Goal: Navigation & Orientation: Find specific page/section

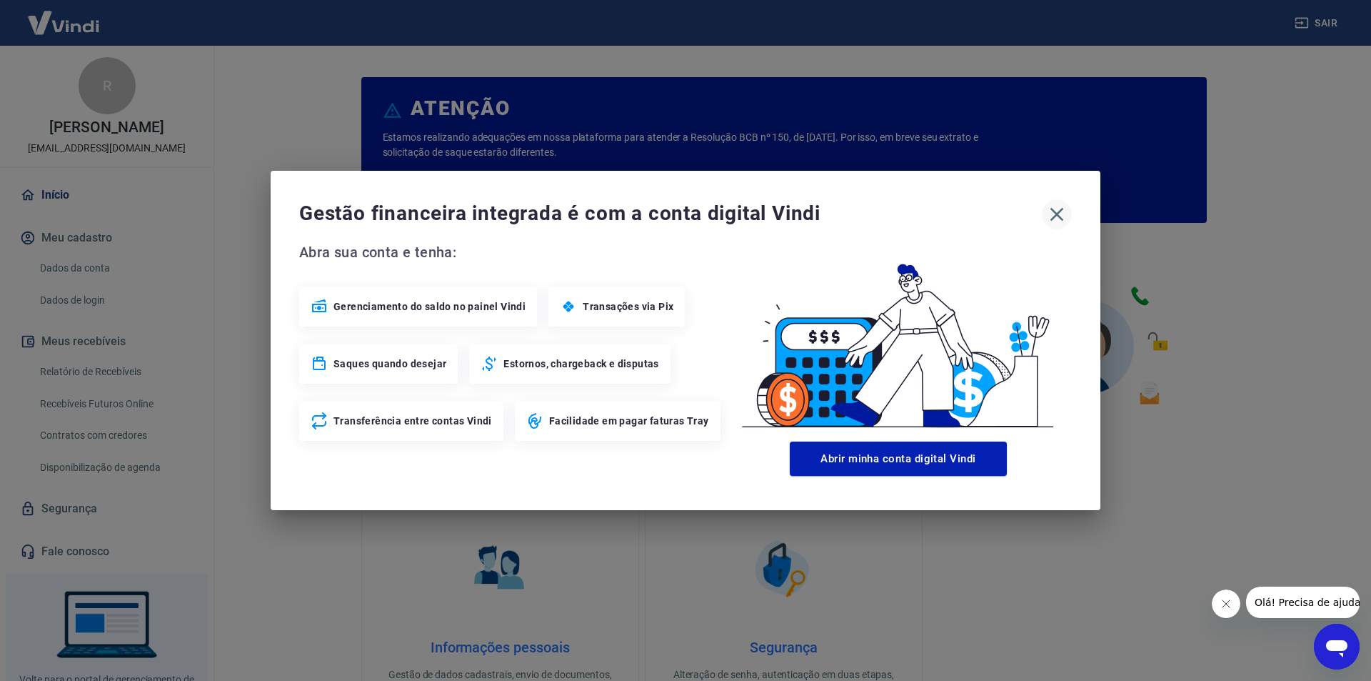
click at [1056, 221] on icon "button" at bounding box center [1057, 214] width 23 height 23
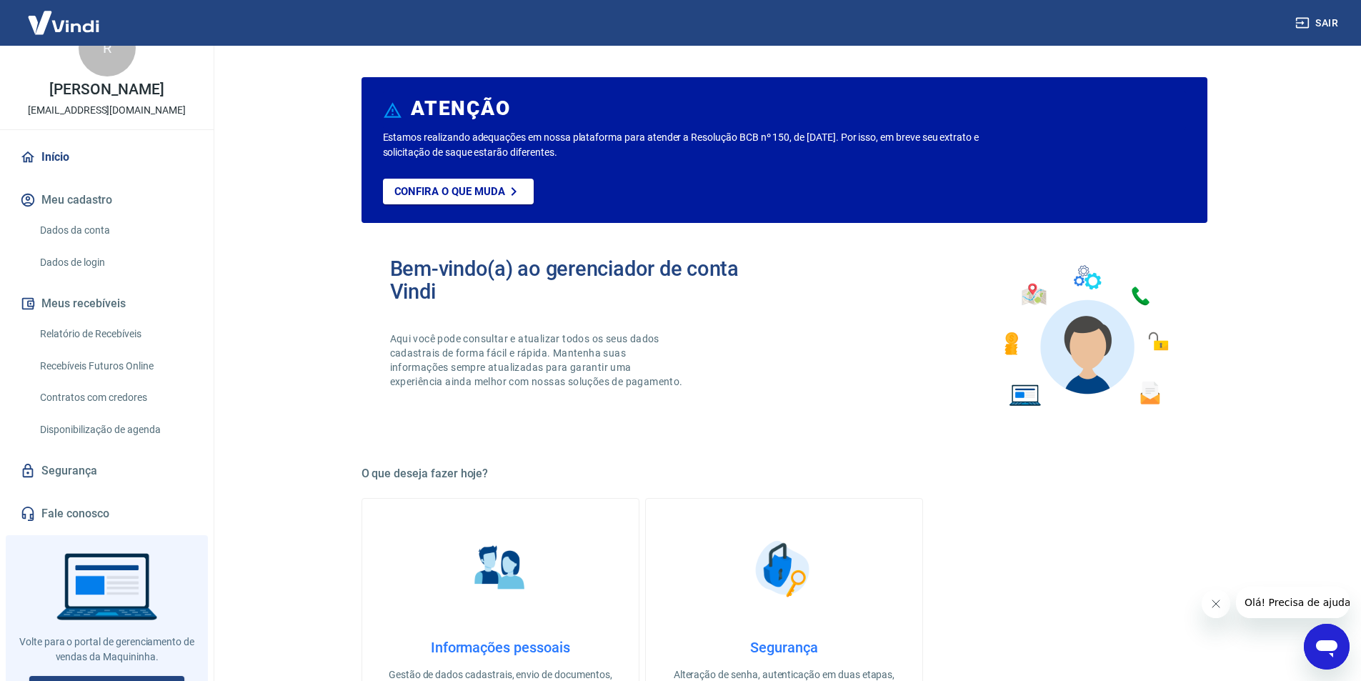
scroll to position [59, 0]
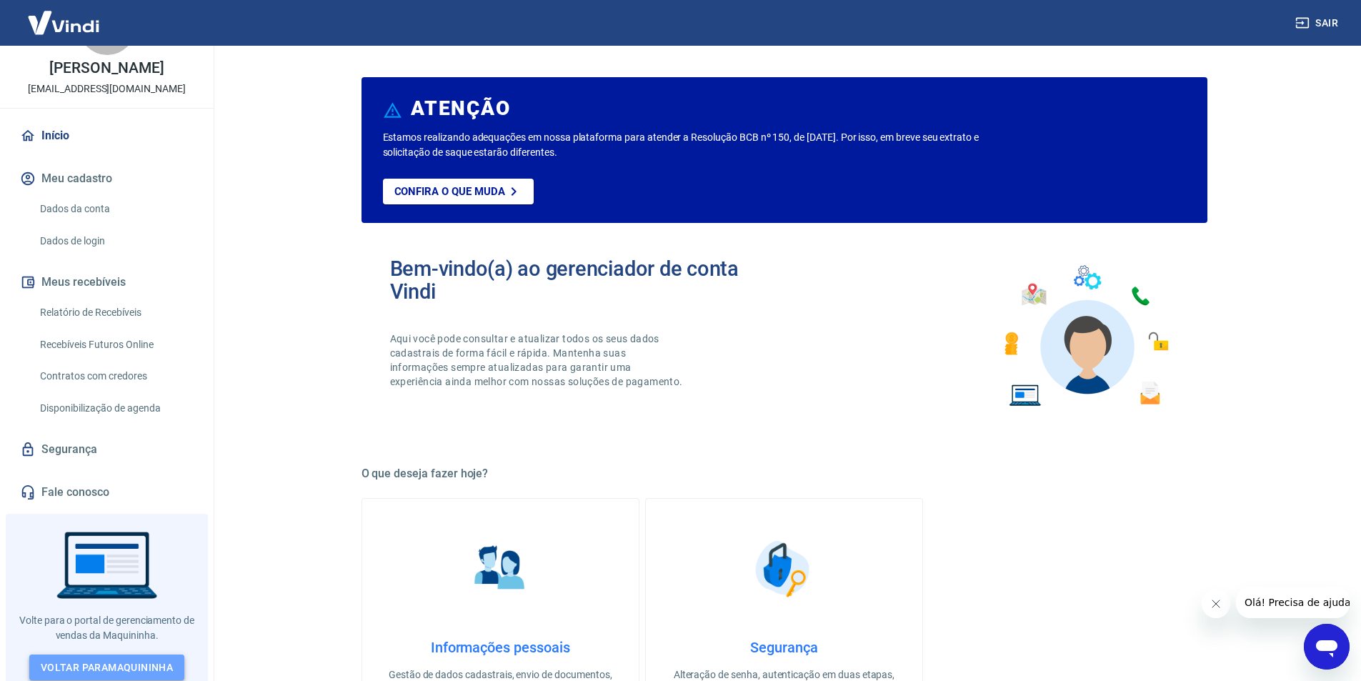
click at [129, 666] on link "Voltar para Maquininha" at bounding box center [106, 667] width 155 height 26
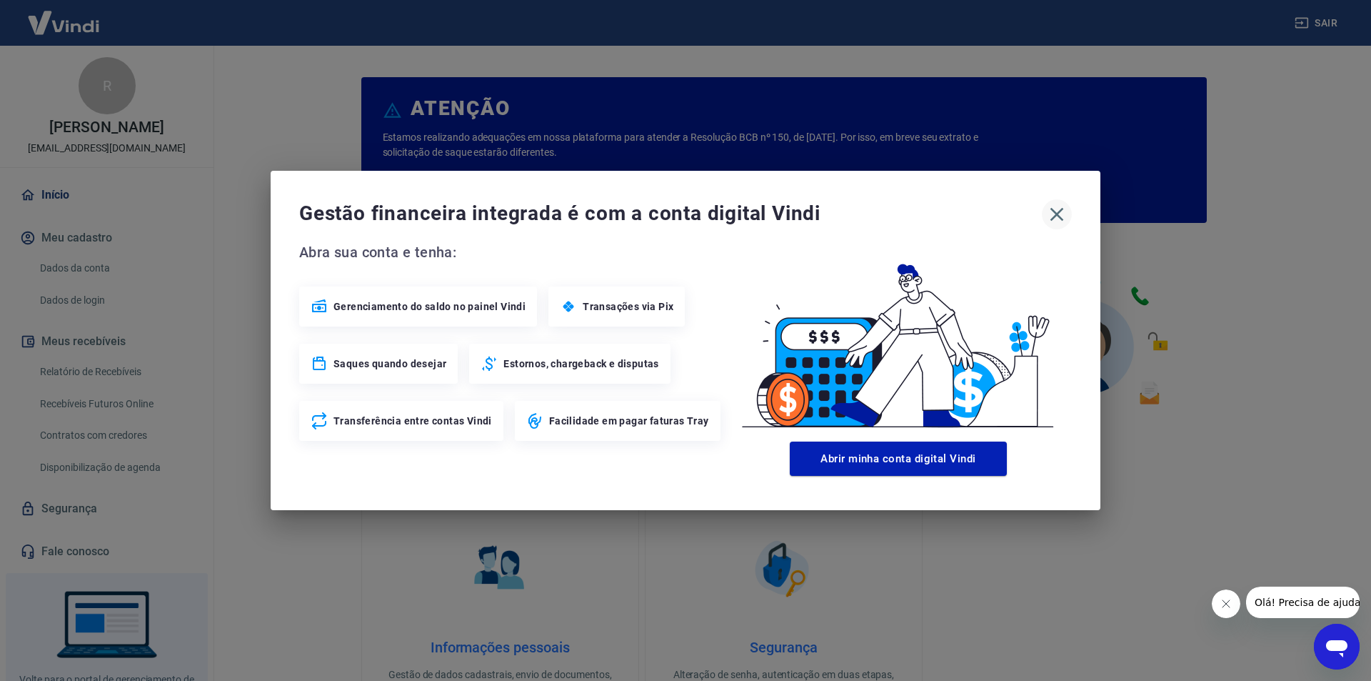
click at [1059, 207] on icon "button" at bounding box center [1057, 214] width 23 height 23
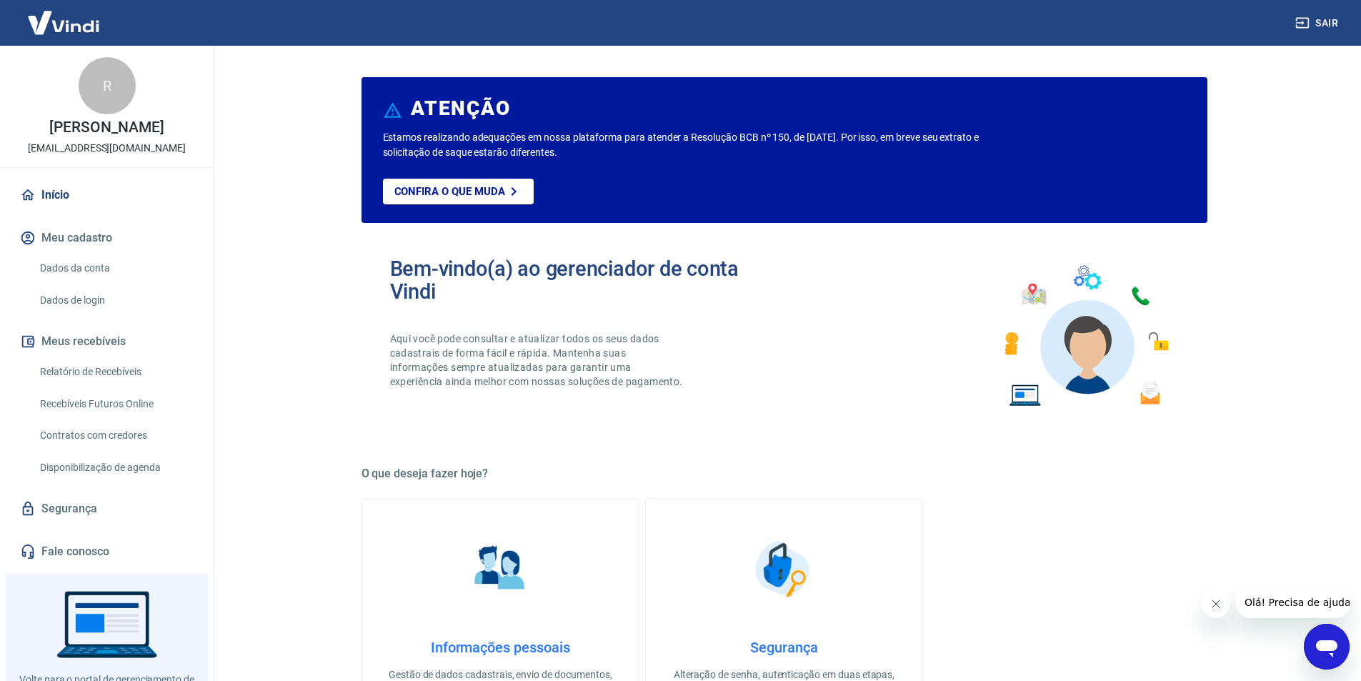
click at [1326, 26] on button "Sair" at bounding box center [1317, 23] width 51 height 26
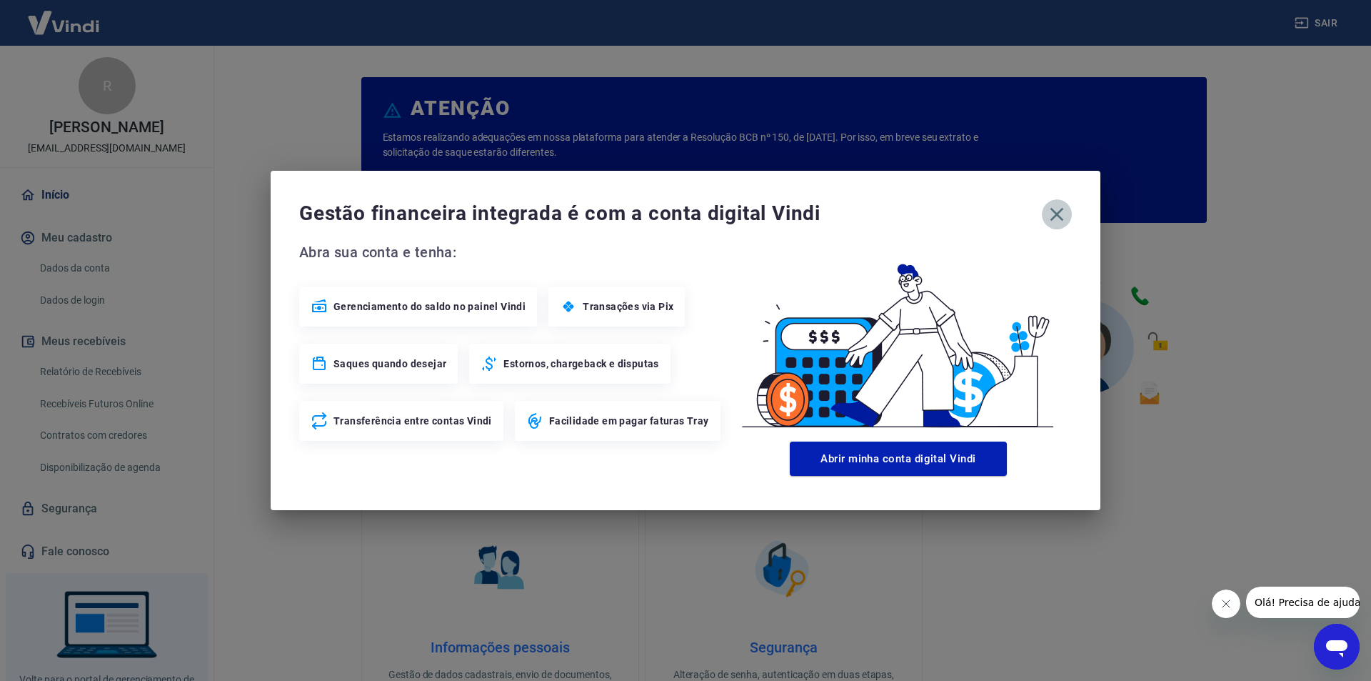
click at [1055, 214] on icon "button" at bounding box center [1057, 214] width 23 height 23
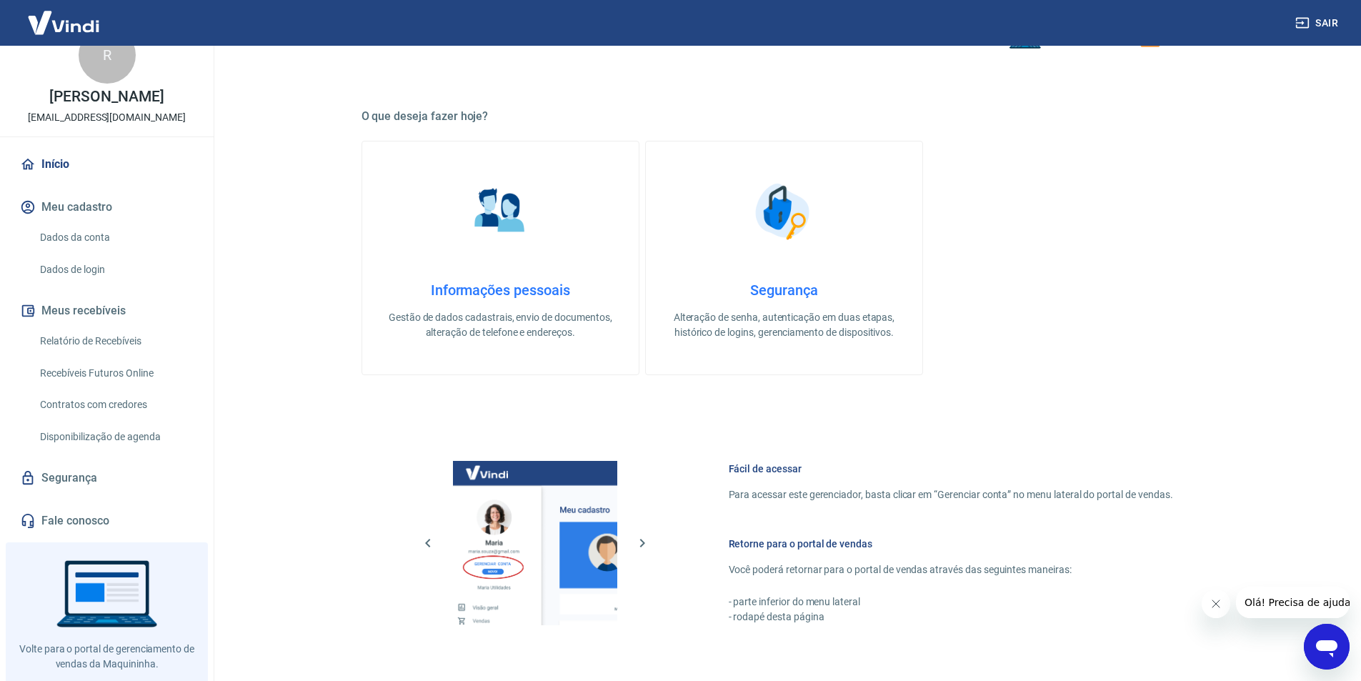
scroll to position [59, 0]
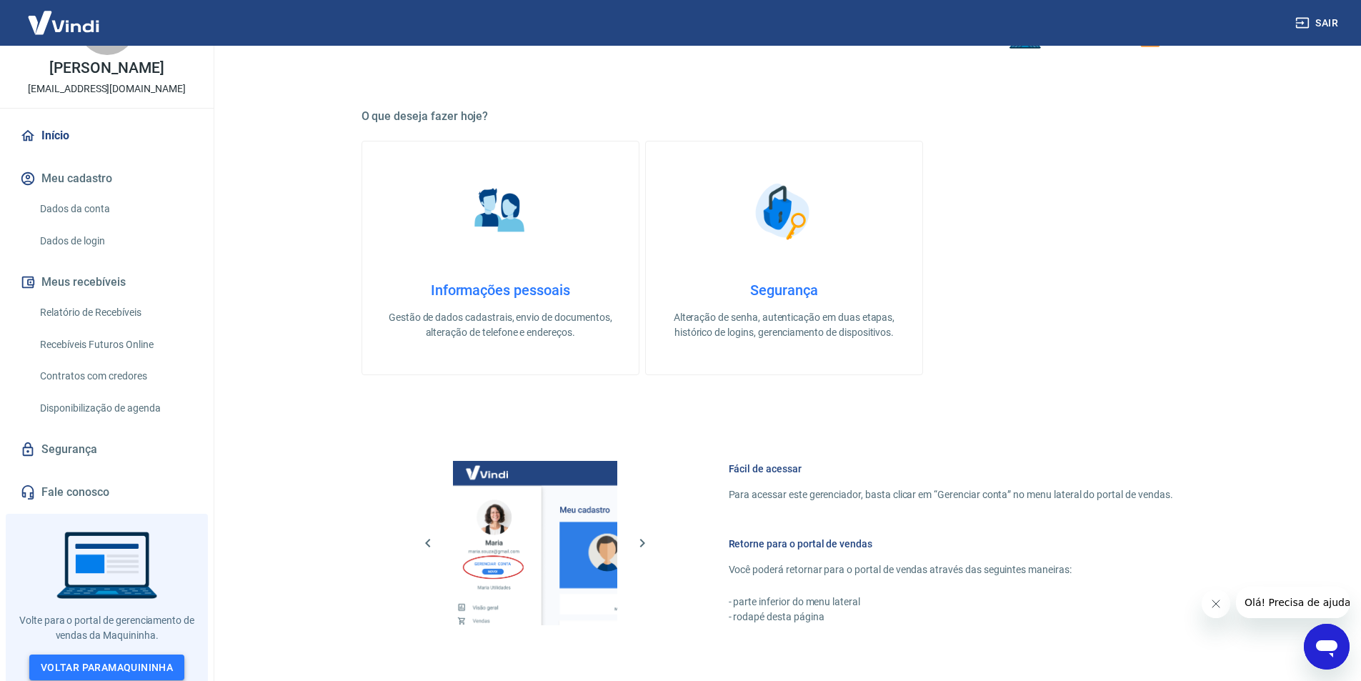
click at [114, 654] on link "Voltar para Maquininha" at bounding box center [106, 667] width 155 height 26
